Goal: Task Accomplishment & Management: Use online tool/utility

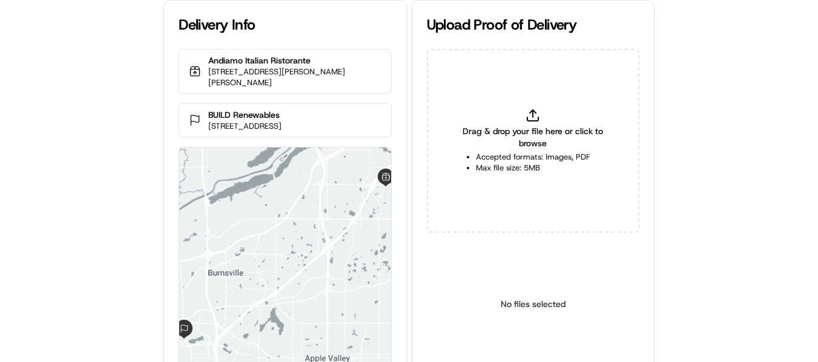
click at [235, 109] on p "BUILD Renewables" at bounding box center [244, 115] width 73 height 12
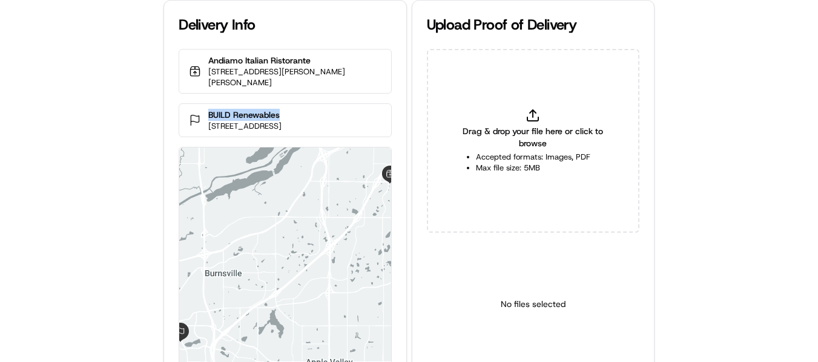
drag, startPoint x: 283, startPoint y: 103, endPoint x: 185, endPoint y: 99, distance: 97.6
click at [185, 103] on div "BUILD Renewables 14420 Co Rd 5, Burnsville, MN 55306, USA" at bounding box center [285, 120] width 212 height 34
copy p "BUILD Renewables"
click at [281, 109] on p "BUILD Renewables" at bounding box center [244, 115] width 73 height 12
drag, startPoint x: 292, startPoint y: 104, endPoint x: 221, endPoint y: 138, distance: 79.0
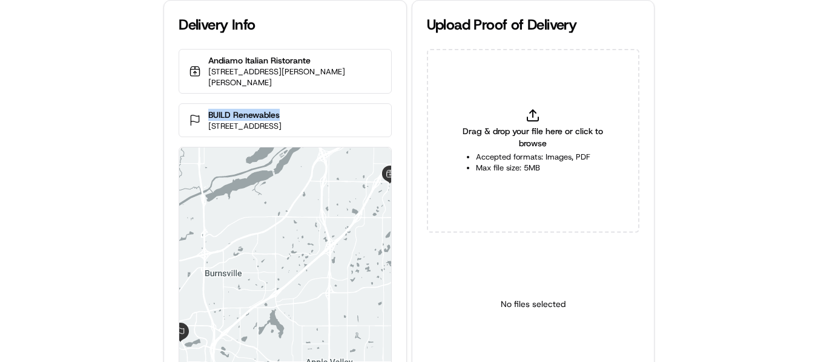
click at [197, 104] on div "BUILD Renewables 14420 Co Rd 5, Burnsville, MN 55306, USA" at bounding box center [285, 120] width 212 height 34
copy p "BUILD Renewables"
click at [539, 123] on div "Drag & drop your file here or click to browse Accepted formats: Images, PDF Max…" at bounding box center [533, 141] width 212 height 184
type input "C:\fakepath\BUILD Renewables pop.jpg"
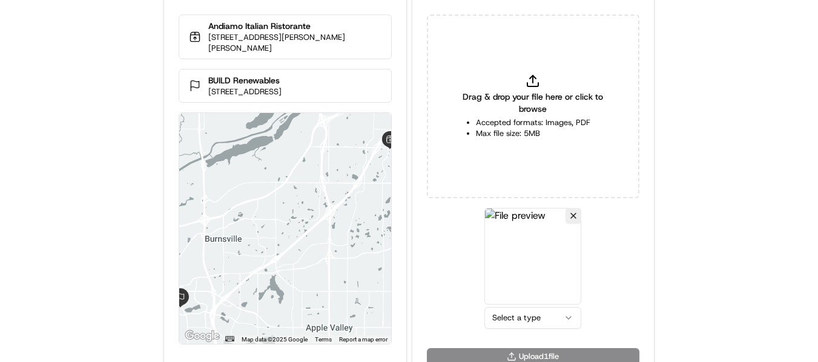
scroll to position [53, 0]
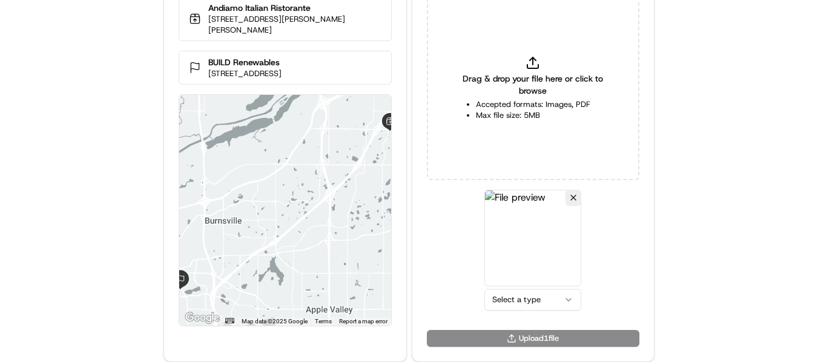
click at [513, 297] on html "Delivery Info Andiamo Italian Ristorante 1629 Lena Ct, Eagan, MN 55122, USA BUI…" at bounding box center [409, 128] width 818 height 362
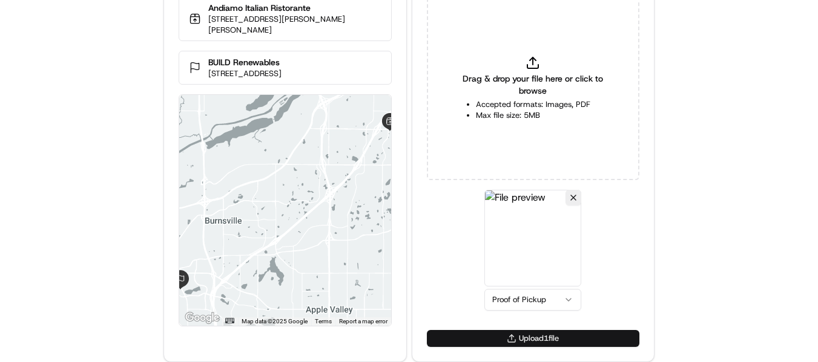
click at [543, 337] on button "Upload 1 file" at bounding box center [533, 338] width 212 height 17
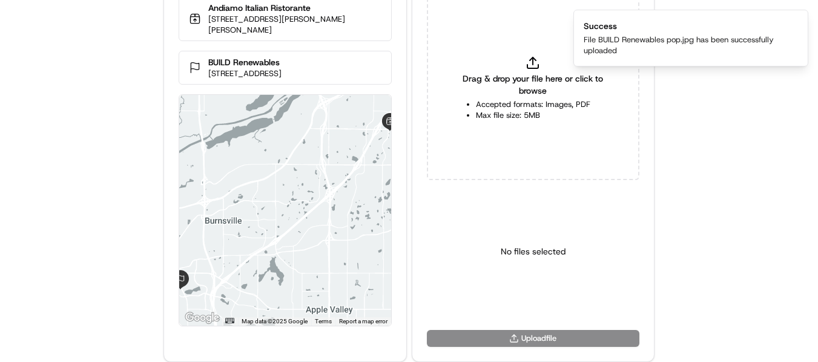
click at [534, 65] on icon at bounding box center [532, 63] width 15 height 15
type input "C:\fakepath\BUILD Renewables pod.jpg"
click at [539, 304] on html "Delivery Info Andiamo Italian Ristorante 1629 Lena Ct, Eagan, MN 55122, USA BUI…" at bounding box center [409, 128] width 818 height 362
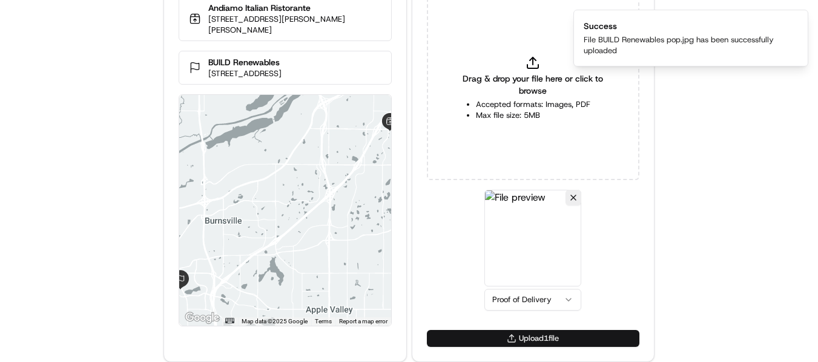
click at [537, 336] on button "Upload 1 file" at bounding box center [533, 338] width 212 height 17
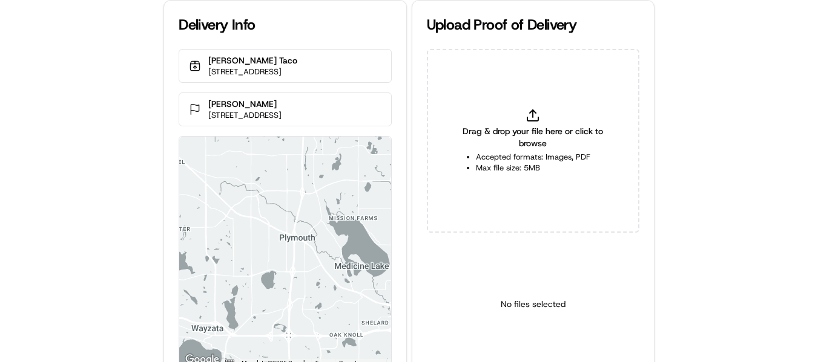
click at [528, 125] on div "Drag & drop your file here or click to browse Accepted formats: Images, PDF Max…" at bounding box center [533, 141] width 212 height 184
type input "C:\fakepath\[PERSON_NAME] pop.jpg"
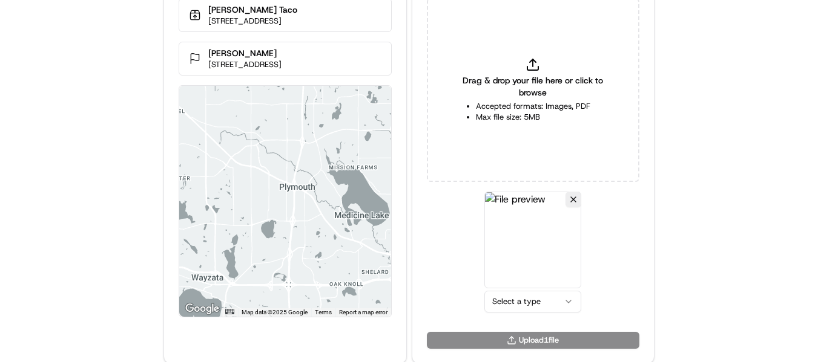
scroll to position [53, 0]
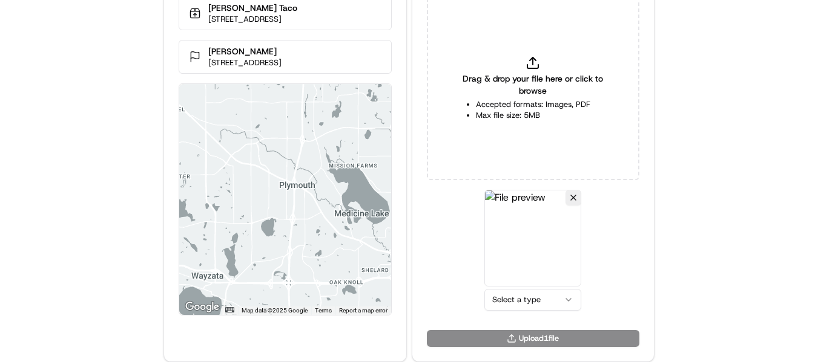
click at [546, 305] on html "Delivery Info [PERSON_NAME] Taco [STREET_ADDRESS] [PERSON_NAME] [STREET_ADDRESS…" at bounding box center [409, 128] width 818 height 362
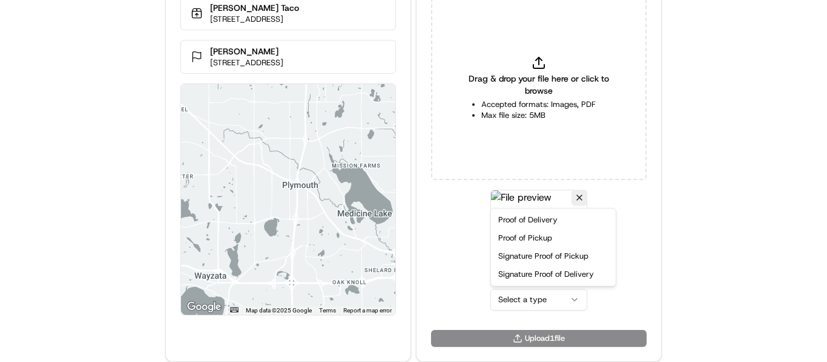
drag, startPoint x: 539, startPoint y: 243, endPoint x: 536, endPoint y: 289, distance: 46.1
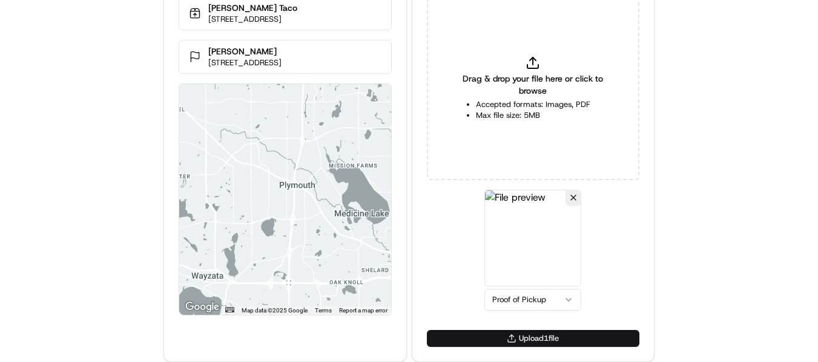
click at [519, 335] on button "Upload 1 file" at bounding box center [533, 338] width 212 height 17
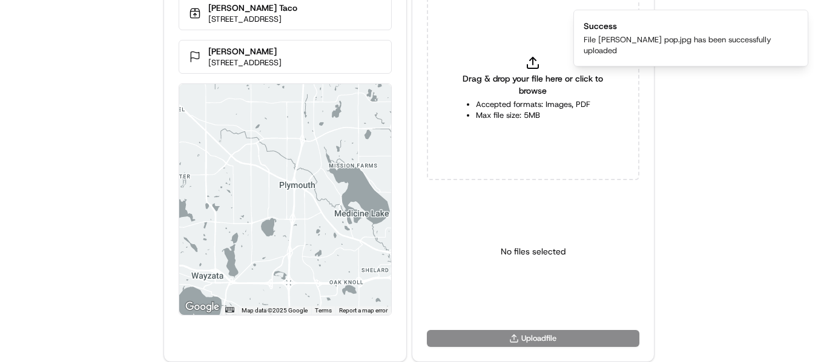
click at [534, 64] on icon at bounding box center [532, 63] width 15 height 15
type input "C:\fakepath\Maria Arundel pop1.jpg"
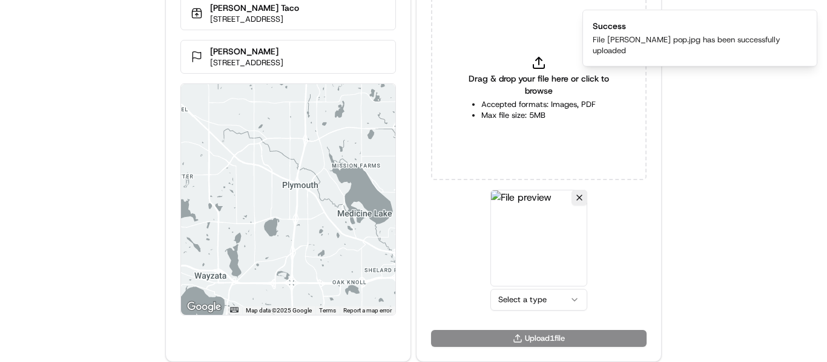
click at [549, 299] on html "Delivery Info Rusty Taco 6346 Vinewood Ln N, Maple Grove, MN 55311, USA Maria A…" at bounding box center [413, 128] width 827 height 362
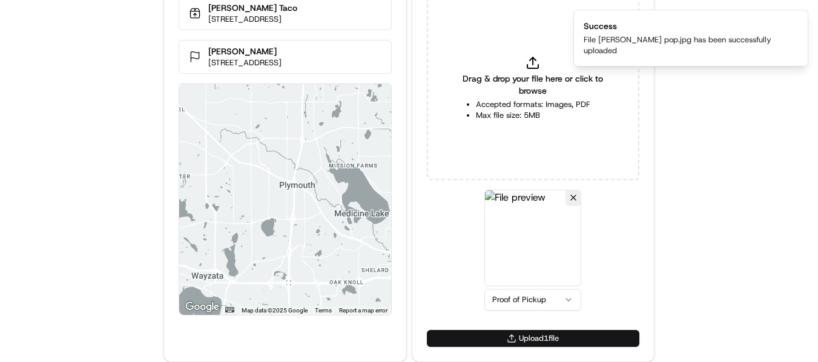
click at [546, 338] on button "Upload 1 file" at bounding box center [533, 338] width 212 height 17
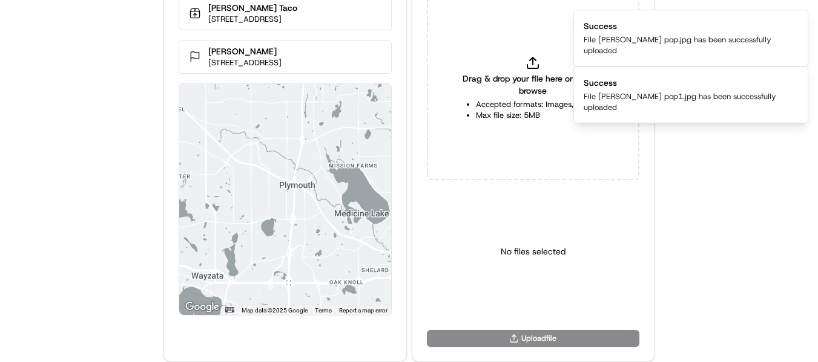
click at [514, 76] on span "Drag & drop your file here or click to browse" at bounding box center [533, 85] width 152 height 24
type input "C:\fakepath\Maria Arundel pod.jpeg"
click at [535, 307] on html "Delivery Info Rusty Taco 6346 Vinewood Ln N, Maple Grove, MN 55311, USA Maria A…" at bounding box center [409, 128] width 818 height 362
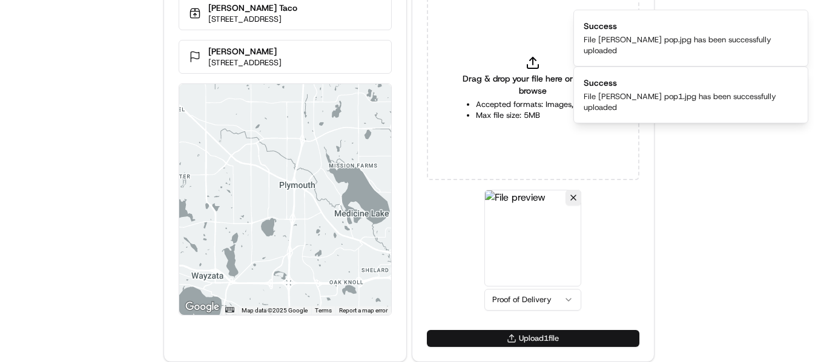
click at [537, 342] on button "Upload 1 file" at bounding box center [533, 338] width 212 height 17
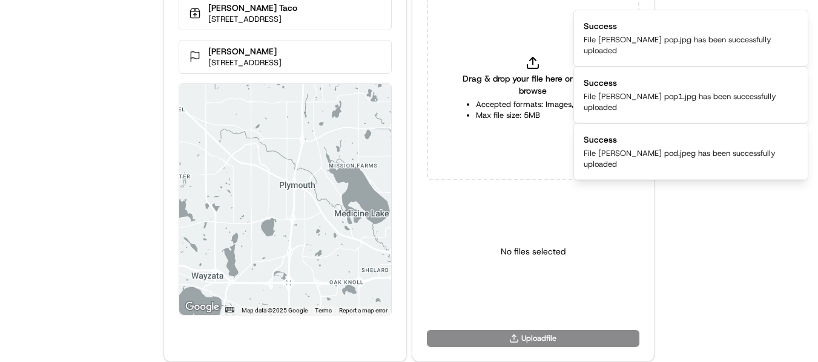
click at [49, 219] on div "Delivery Info Rusty Taco 6346 Vinewood Ln N, Maple Grove, MN 55311, USA Maria A…" at bounding box center [409, 128] width 818 height 362
